Goal: Transaction & Acquisition: Book appointment/travel/reservation

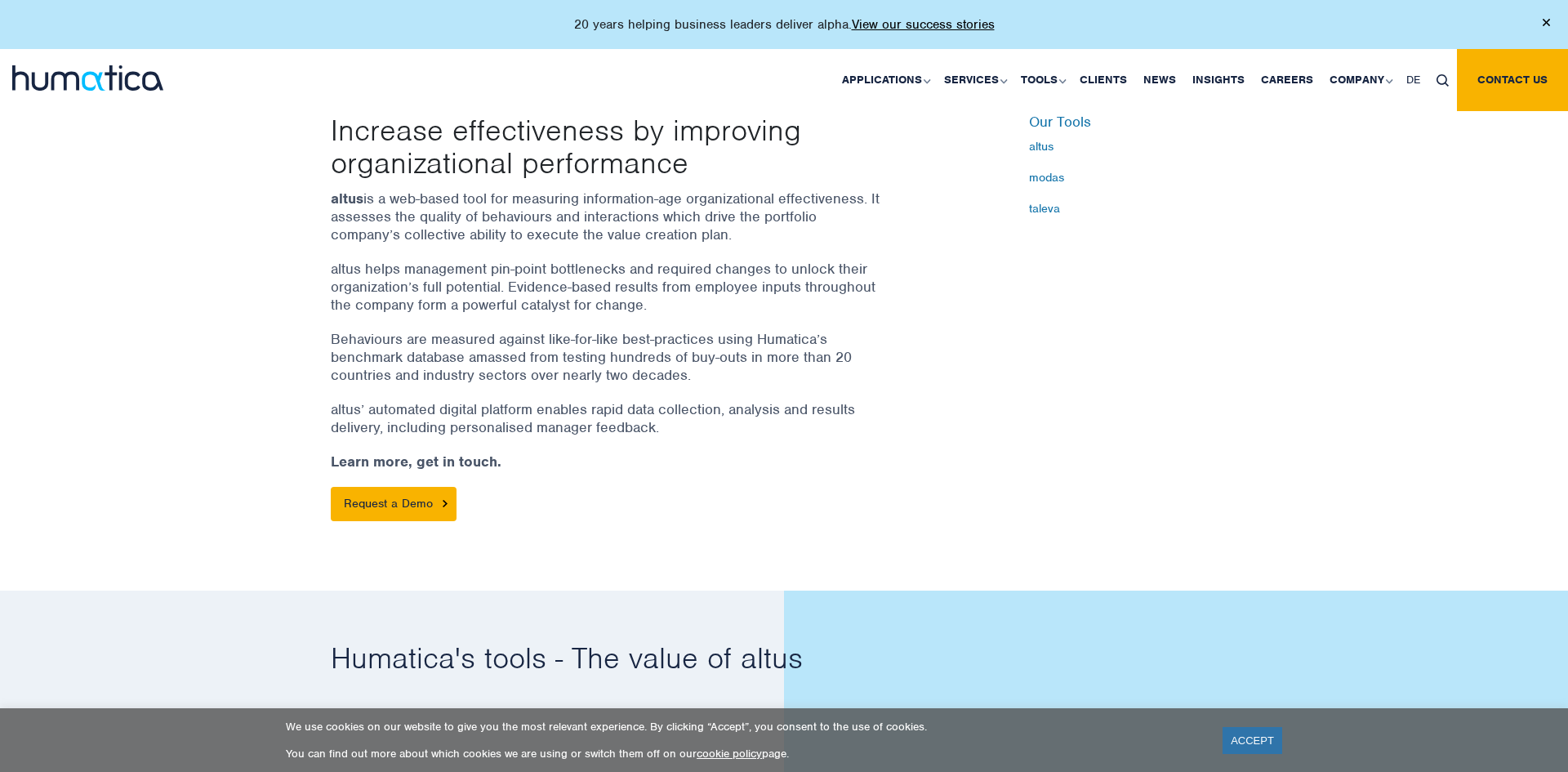
scroll to position [501, 0]
click at [422, 503] on link "Request a Demo" at bounding box center [393, 503] width 125 height 34
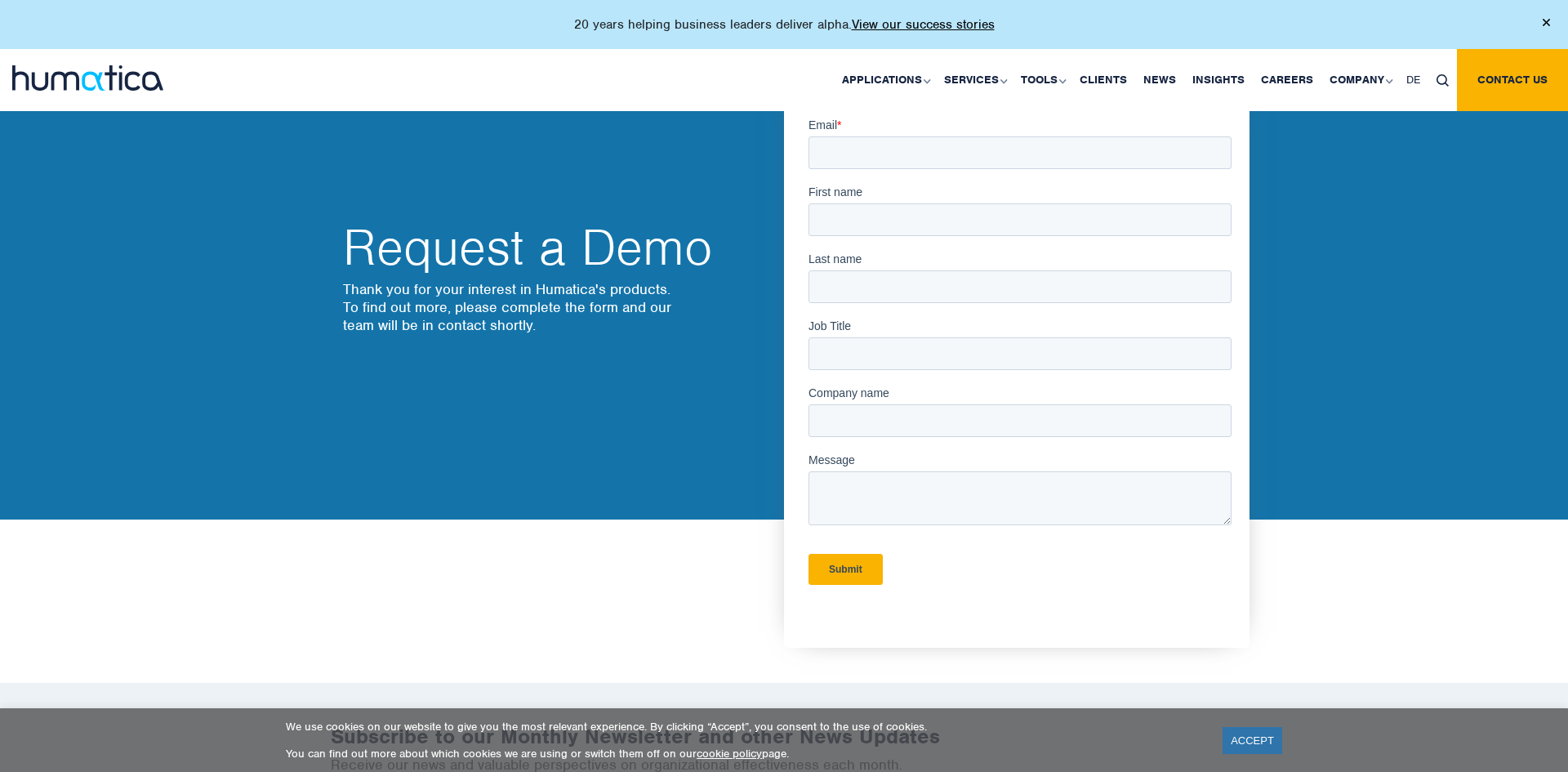
scroll to position [2, 0]
